Goal: Navigation & Orientation: Go to known website

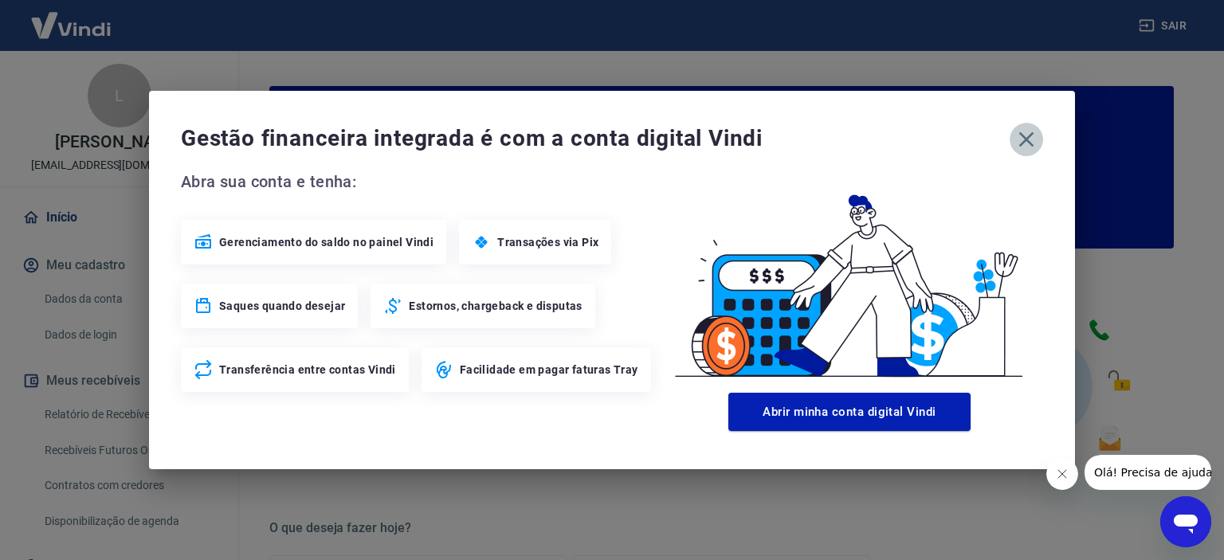
click at [1025, 138] on icon "button" at bounding box center [1026, 139] width 15 height 15
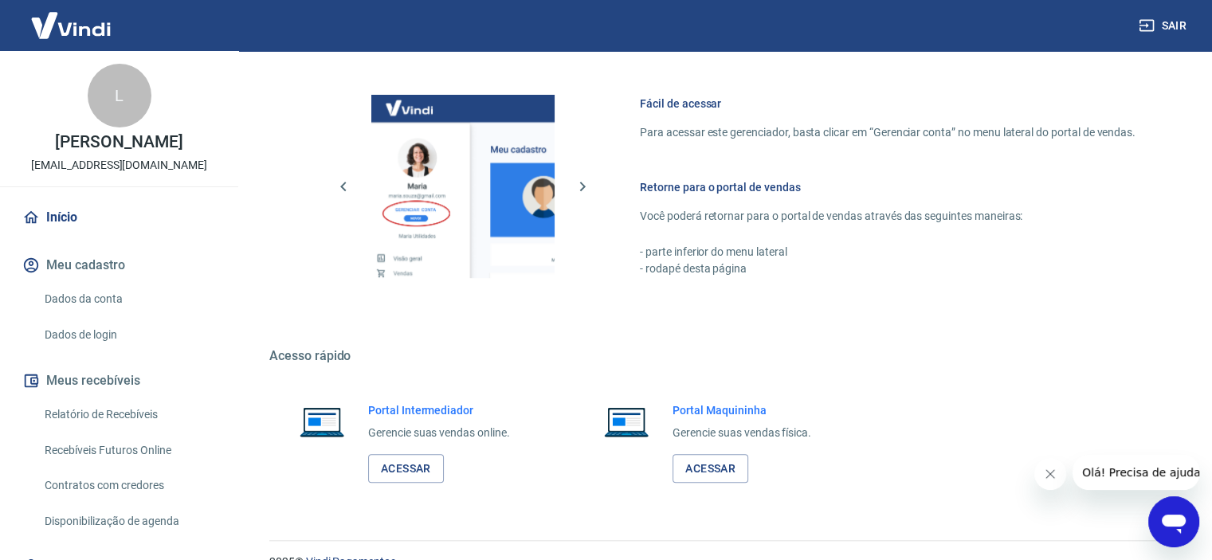
scroll to position [863, 0]
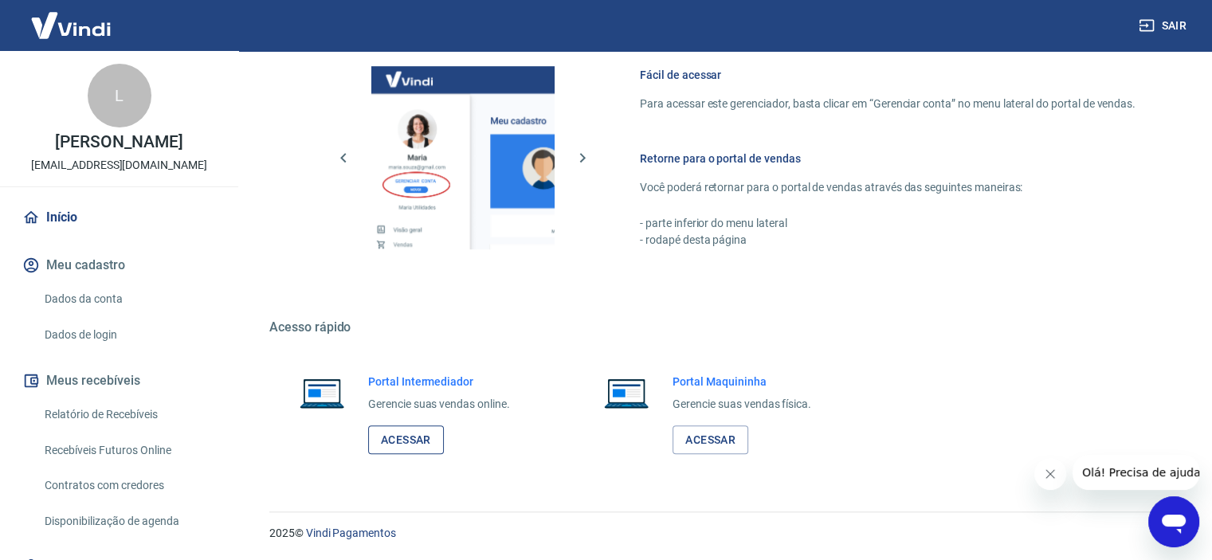
click at [423, 432] on link "Acessar" at bounding box center [406, 439] width 76 height 29
